Goal: Information Seeking & Learning: Learn about a topic

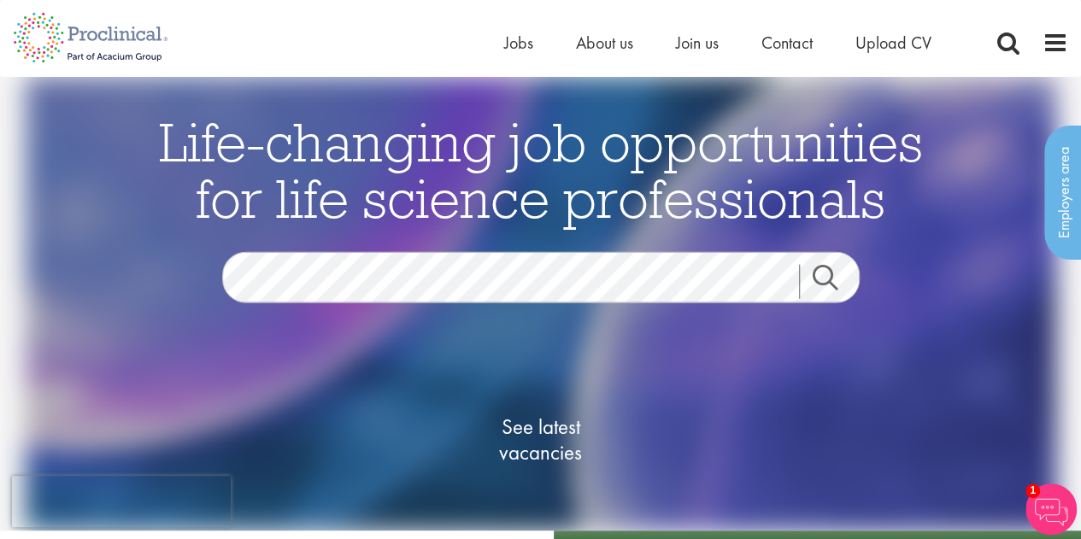
click at [836, 276] on link "Search" at bounding box center [835, 282] width 73 height 34
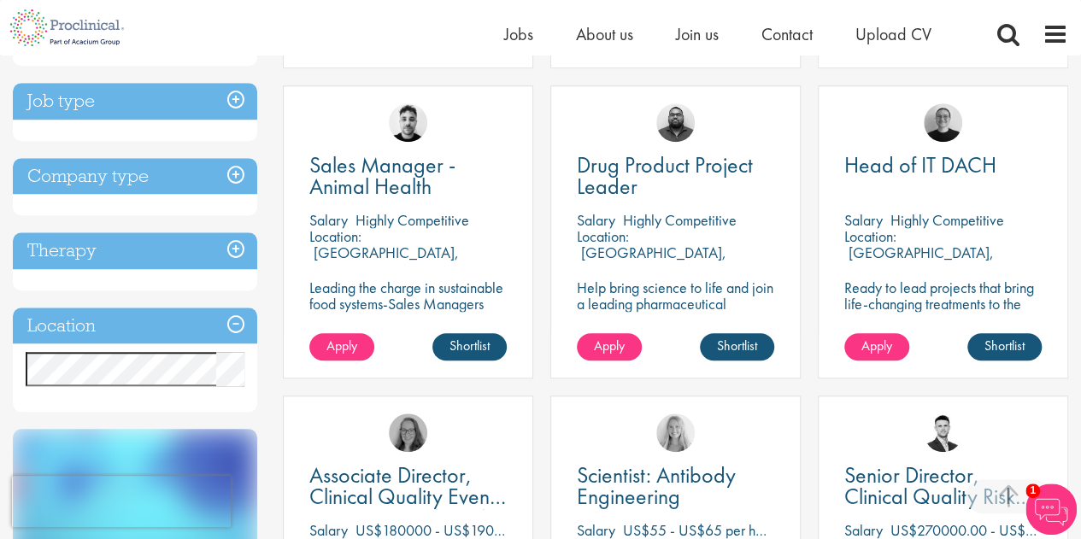
scroll to position [621, 0]
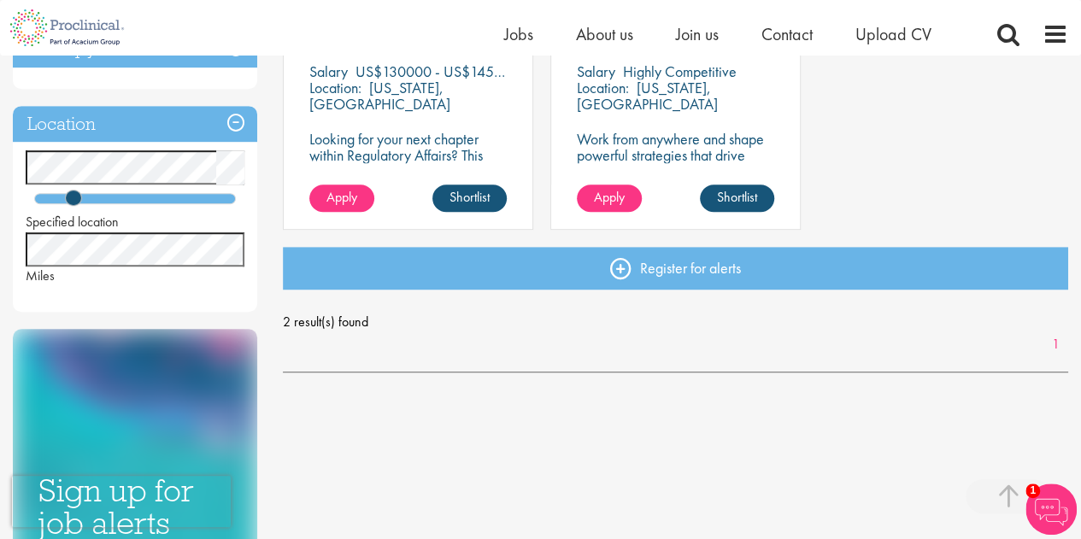
scroll to position [448, 0]
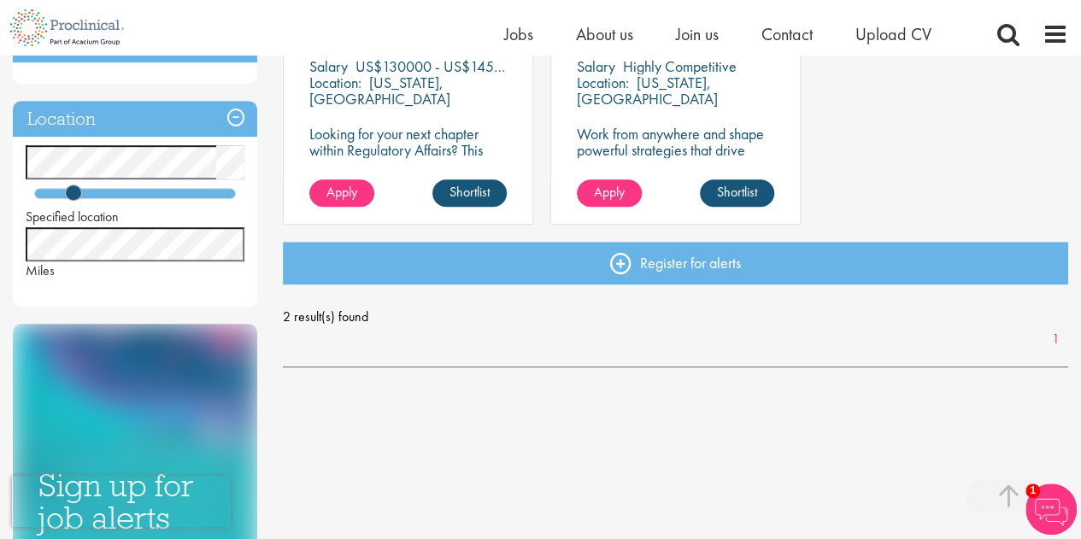
drag, startPoint x: 1092, startPoint y: 198, endPoint x: 1093, endPoint y: 156, distance: 41.9
drag, startPoint x: 73, startPoint y: 194, endPoint x: 109, endPoint y: 192, distance: 35.9
click at [109, 192] on span at bounding box center [108, 193] width 16 height 16
